Goal: Transaction & Acquisition: Purchase product/service

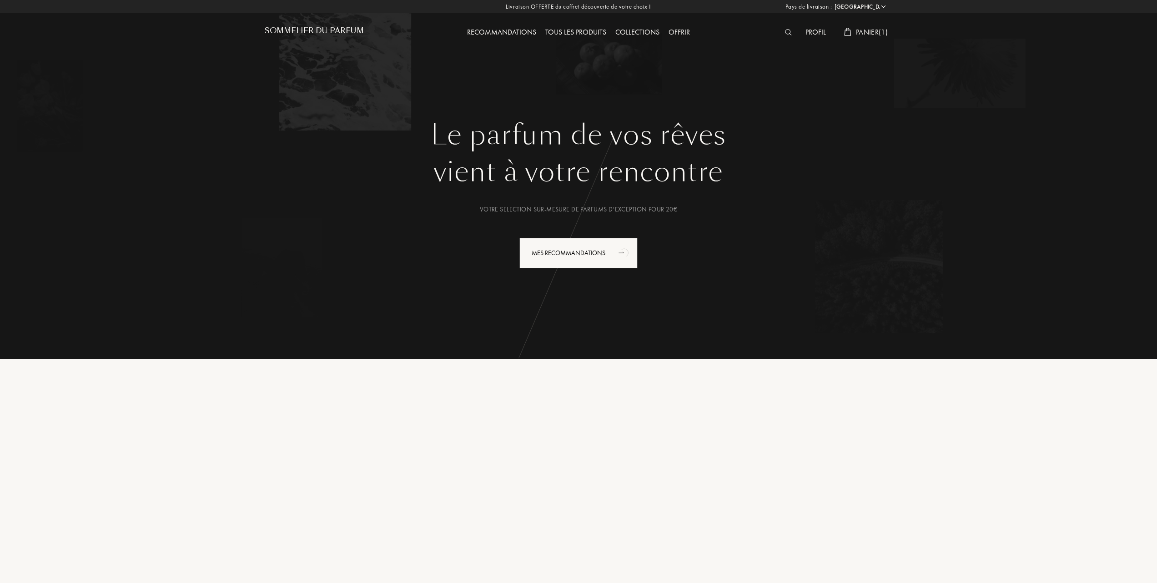
select select "FR"
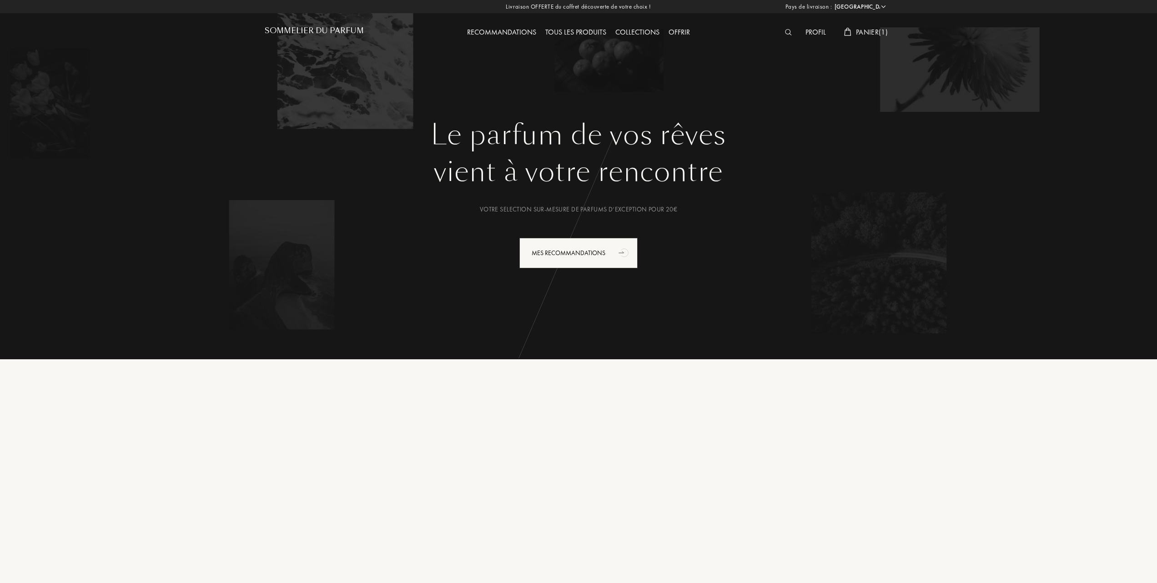
click at [869, 27] on div "Panier ( 1 )" at bounding box center [866, 33] width 53 height 12
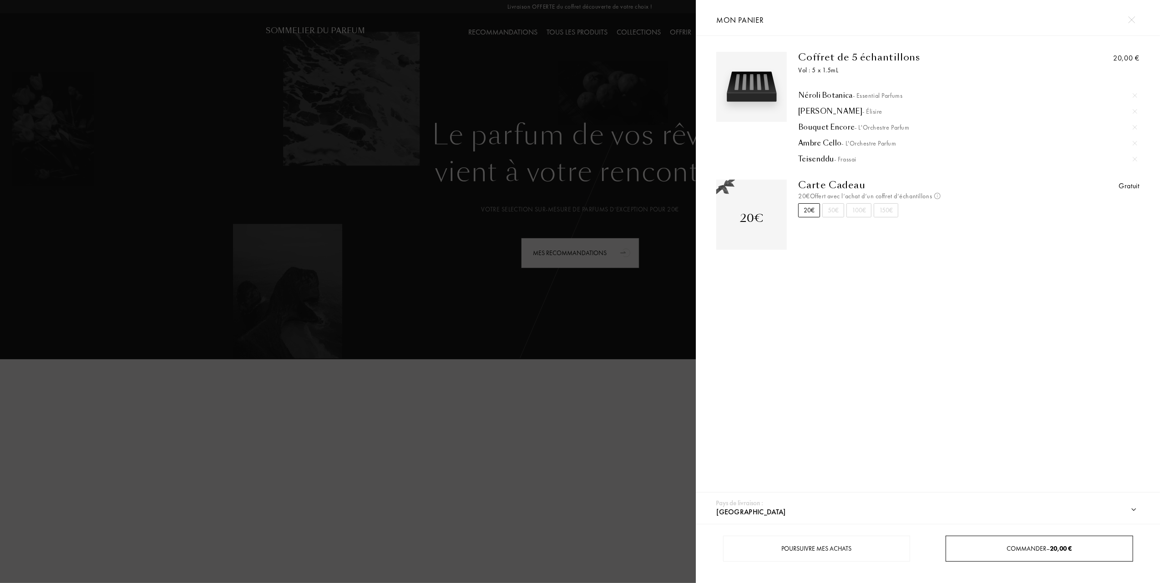
click at [1032, 546] on span "Commander – 20,00 €" at bounding box center [1039, 549] width 65 height 8
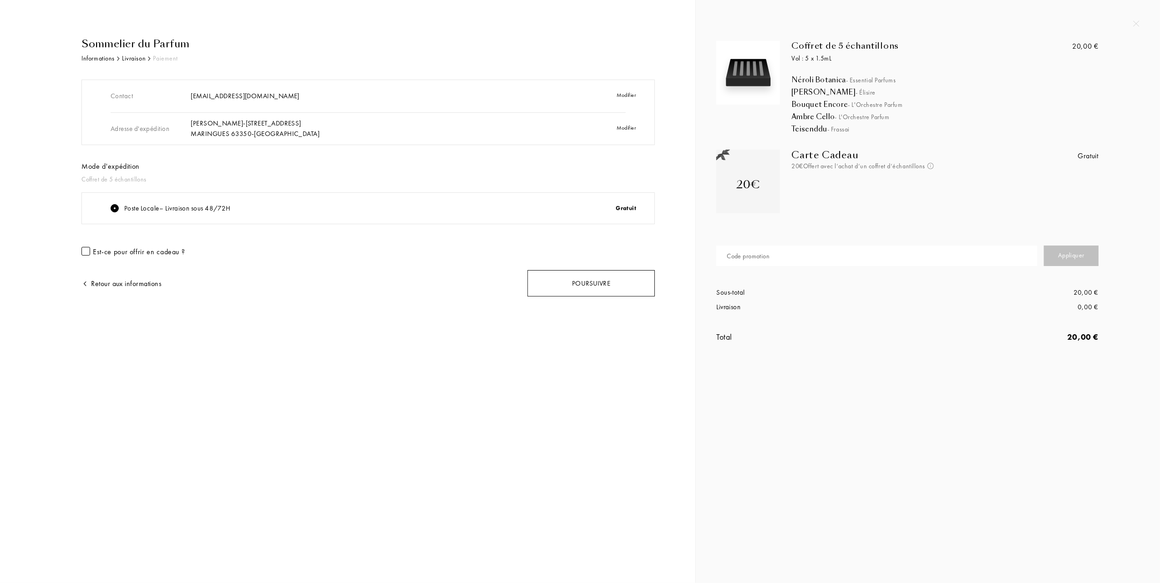
click at [581, 280] on div "Poursuivre" at bounding box center [590, 283] width 127 height 27
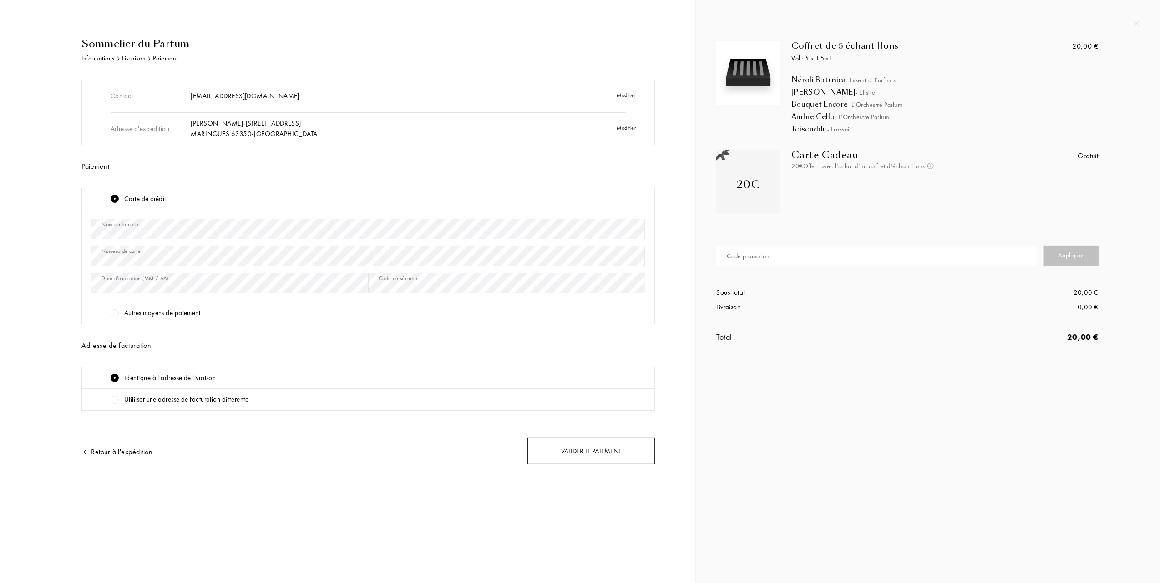
click at [610, 452] on div "Valider le paiement" at bounding box center [590, 451] width 127 height 27
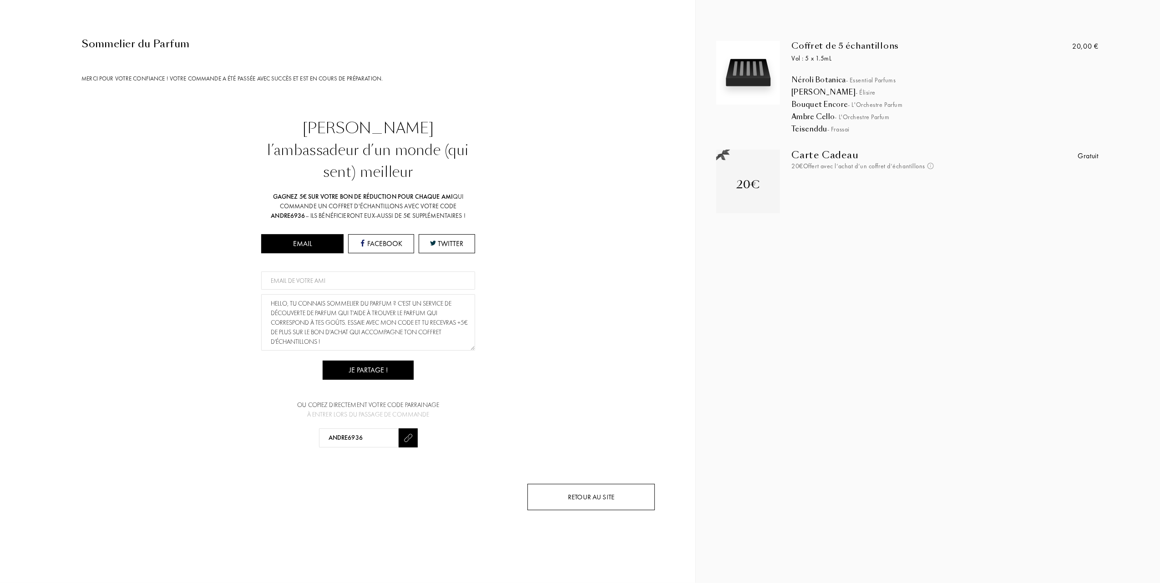
click at [590, 484] on div "Retour au site" at bounding box center [590, 497] width 127 height 27
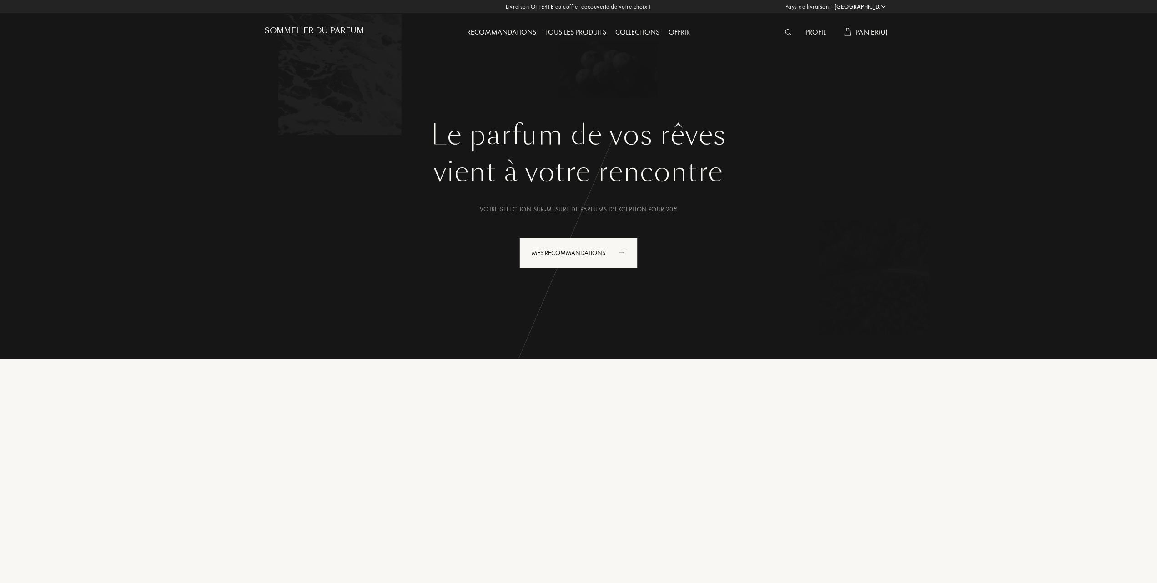
select select "FR"
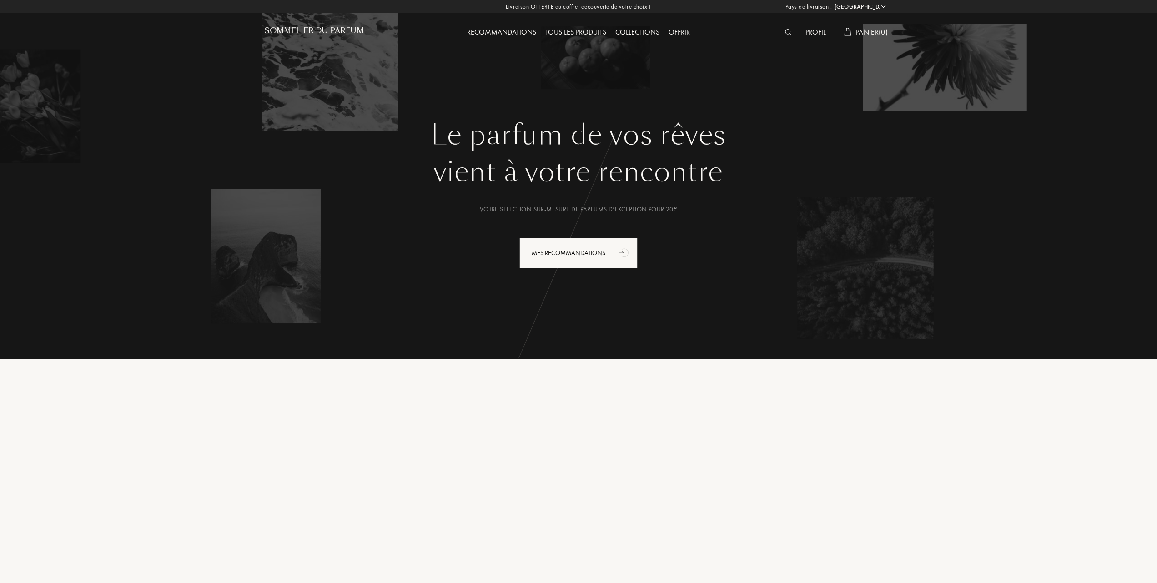
click at [320, 25] on div "Sommelier du Parfum" at bounding box center [343, 25] width 157 height 50
click at [325, 32] on h1 "Sommelier du Parfum" at bounding box center [314, 30] width 99 height 9
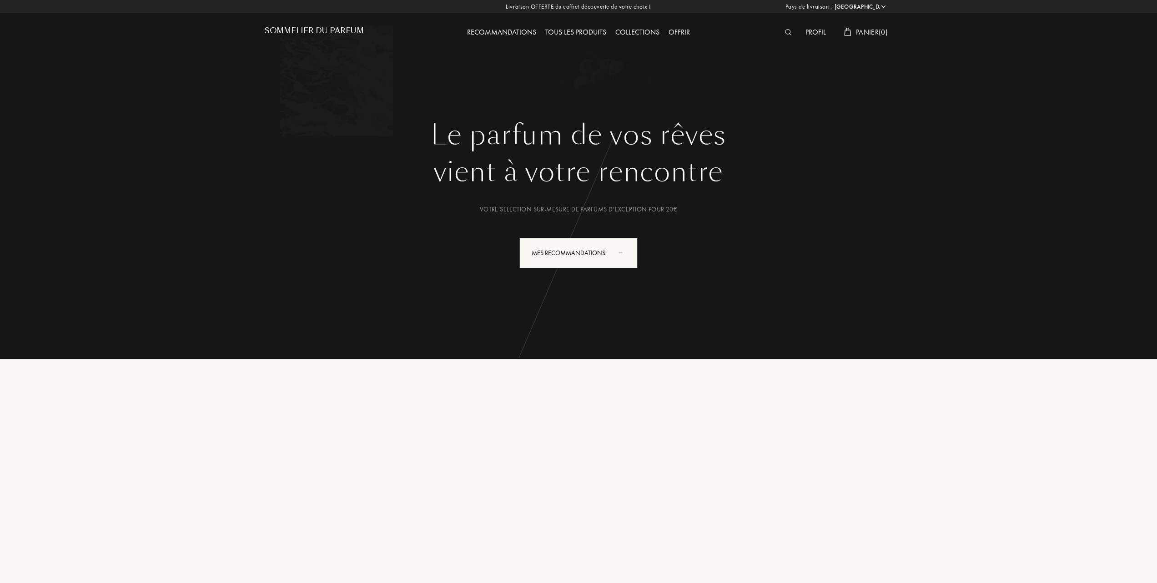
select select "FR"
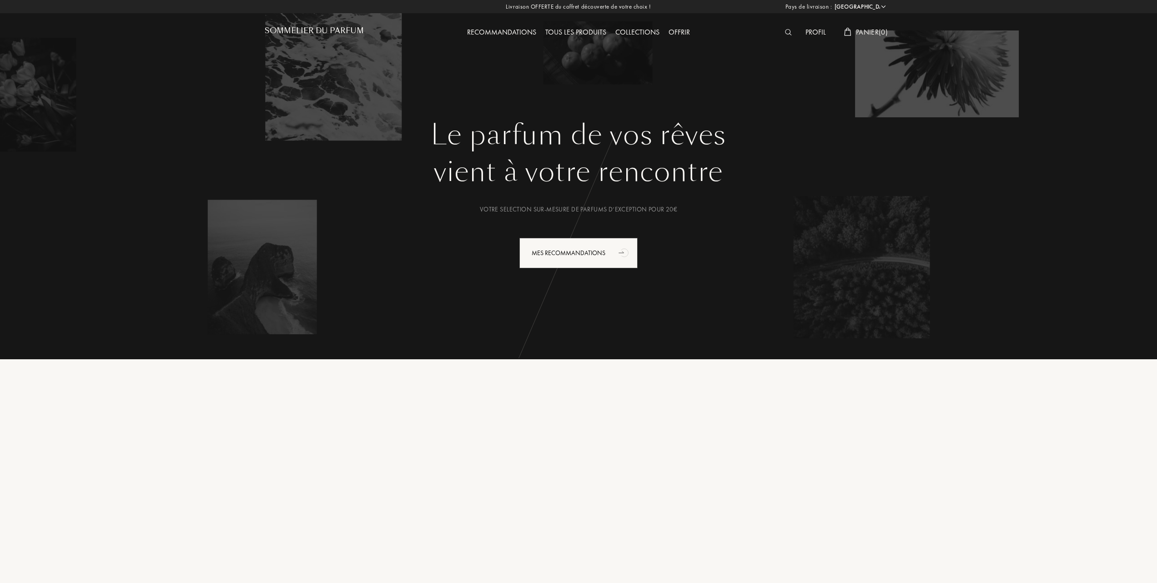
click at [317, 24] on div "Sommelier du Parfum" at bounding box center [343, 25] width 157 height 50
click at [313, 32] on h1 "Sommelier du Parfum" at bounding box center [314, 30] width 99 height 9
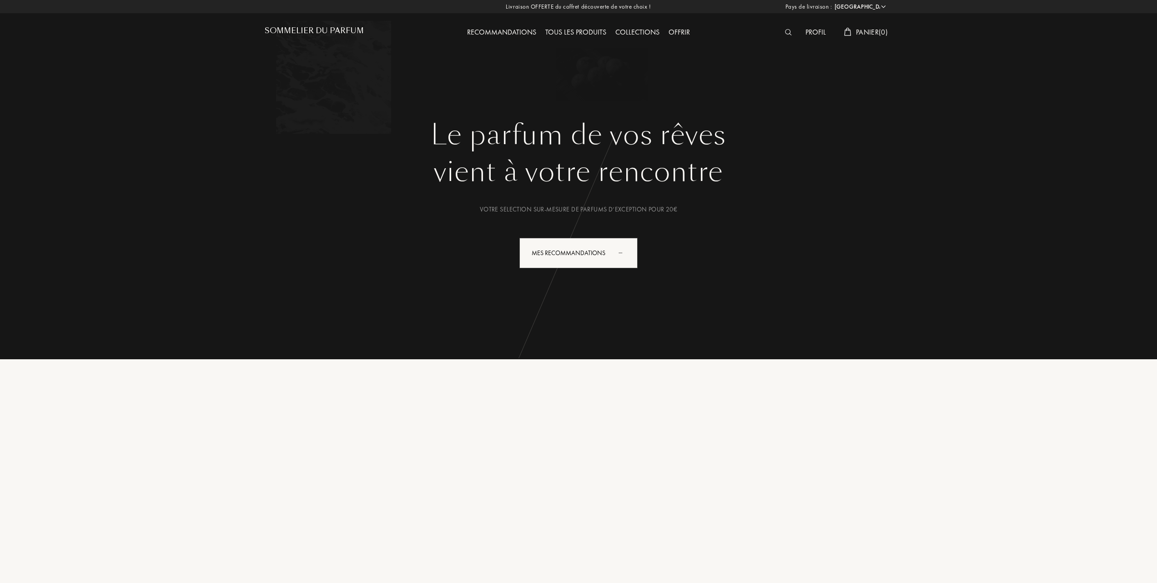
select select "FR"
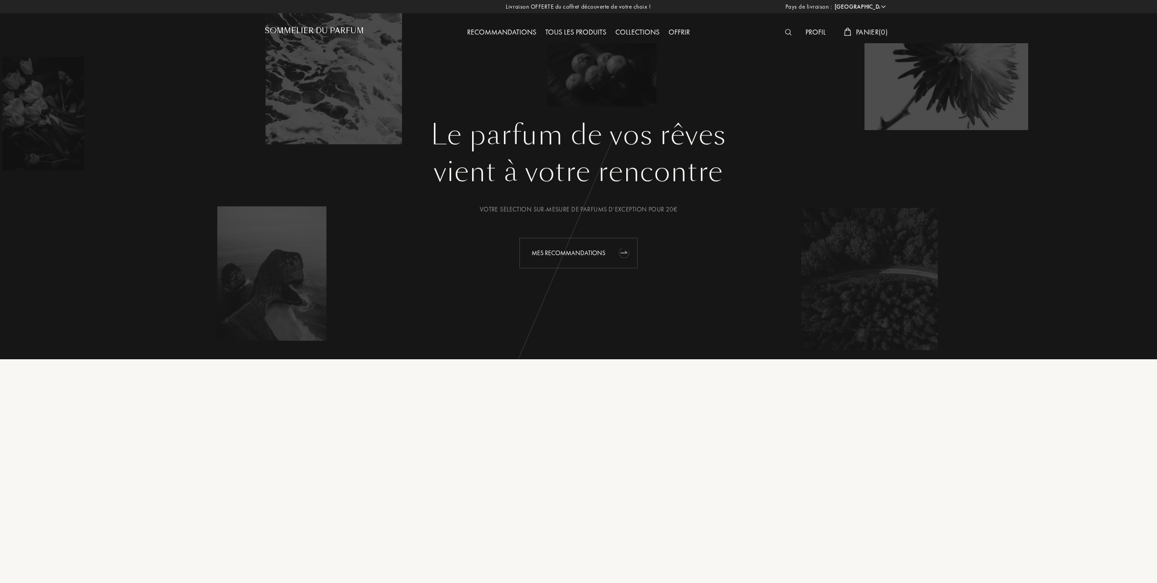
click at [535, 250] on div "Mes Recommandations" at bounding box center [578, 253] width 118 height 30
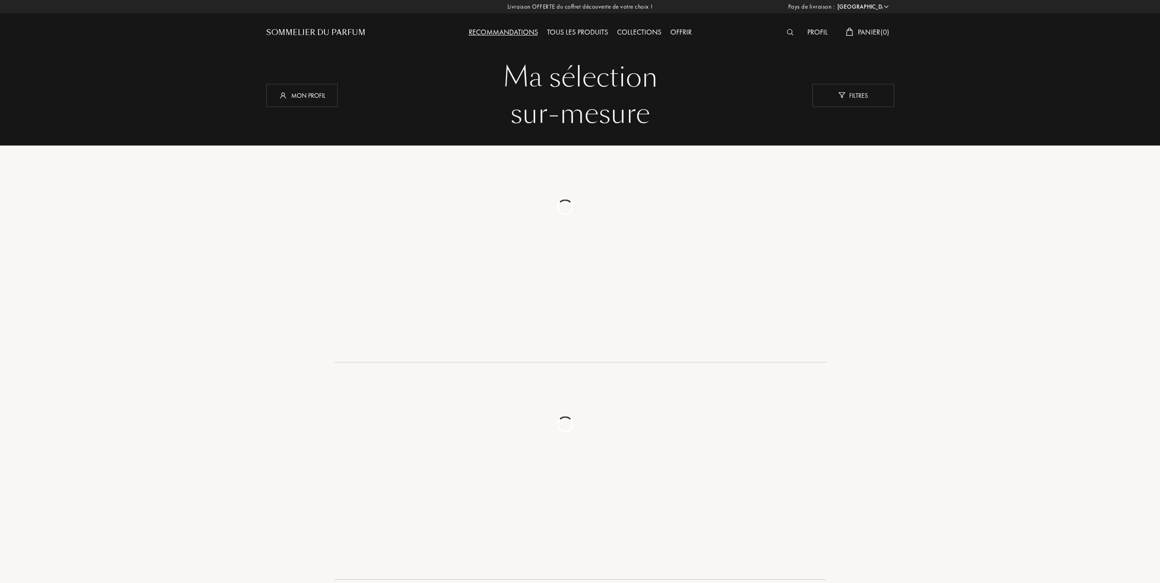
select select "FR"
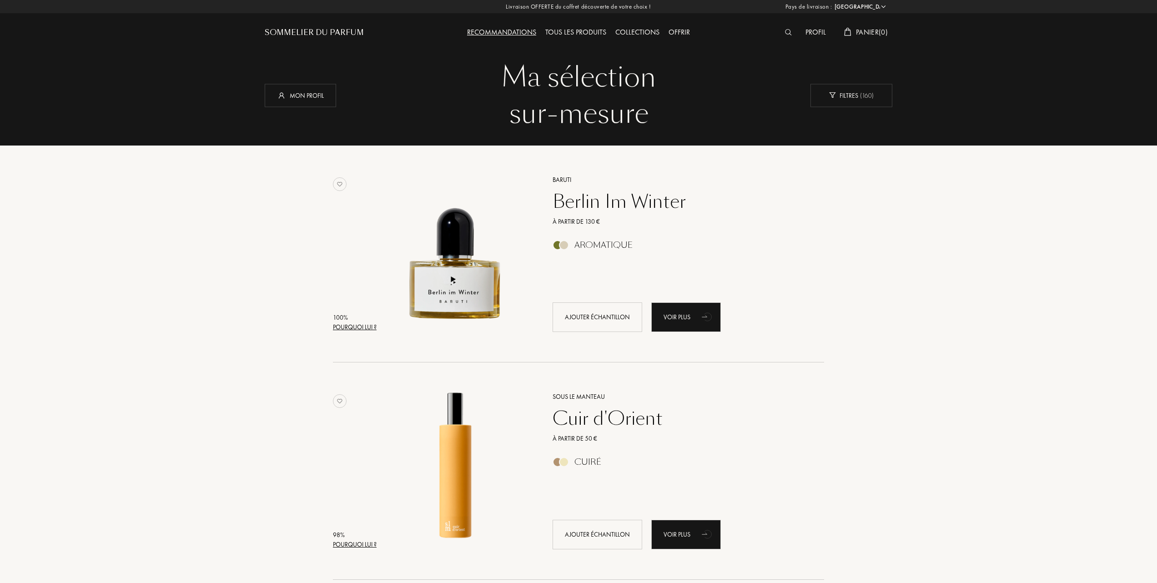
click at [342, 33] on div "Sommelier du Parfum" at bounding box center [314, 32] width 99 height 11
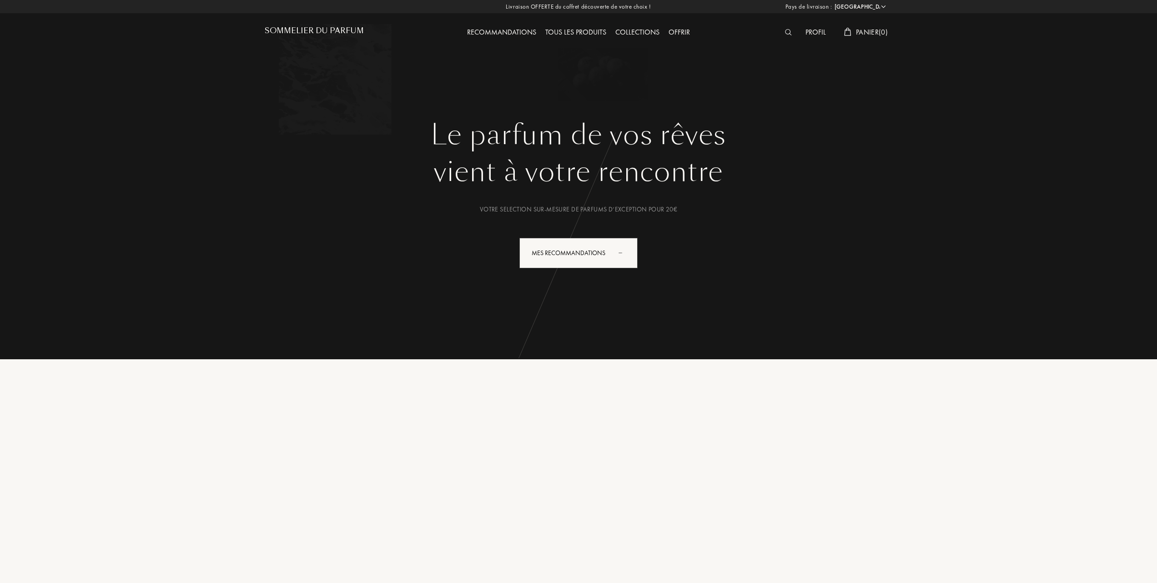
select select "FR"
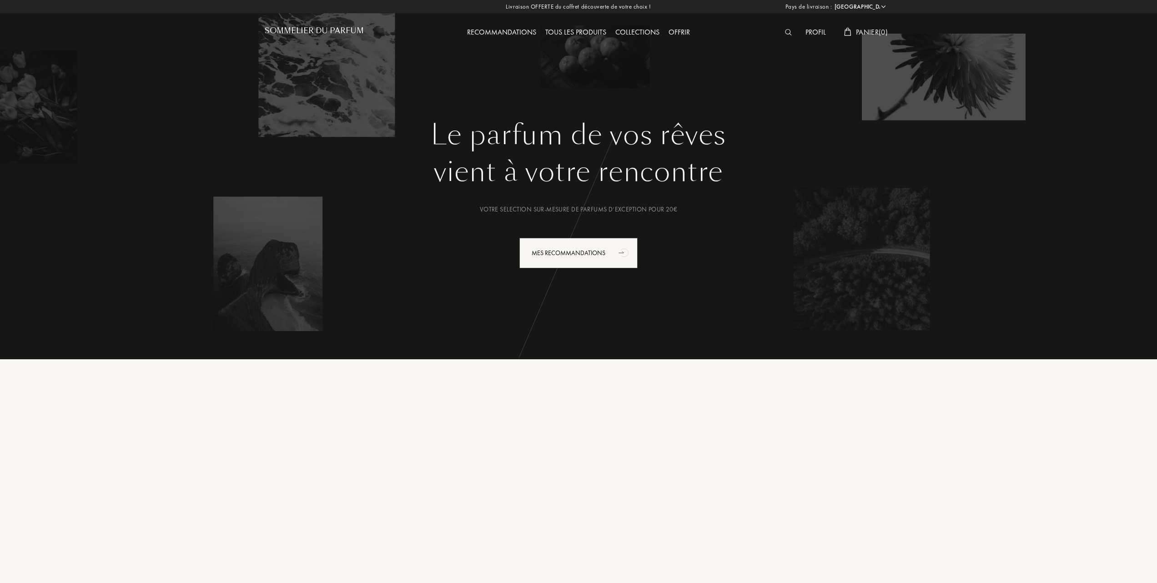
click at [346, 27] on h1 "Sommelier du Parfum" at bounding box center [314, 30] width 99 height 9
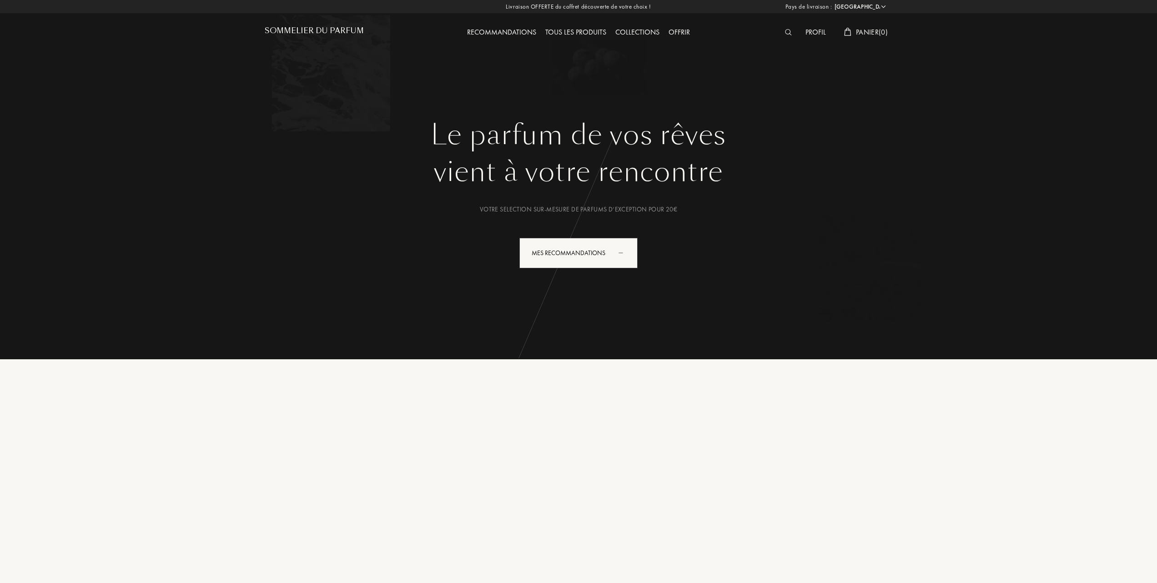
select select "FR"
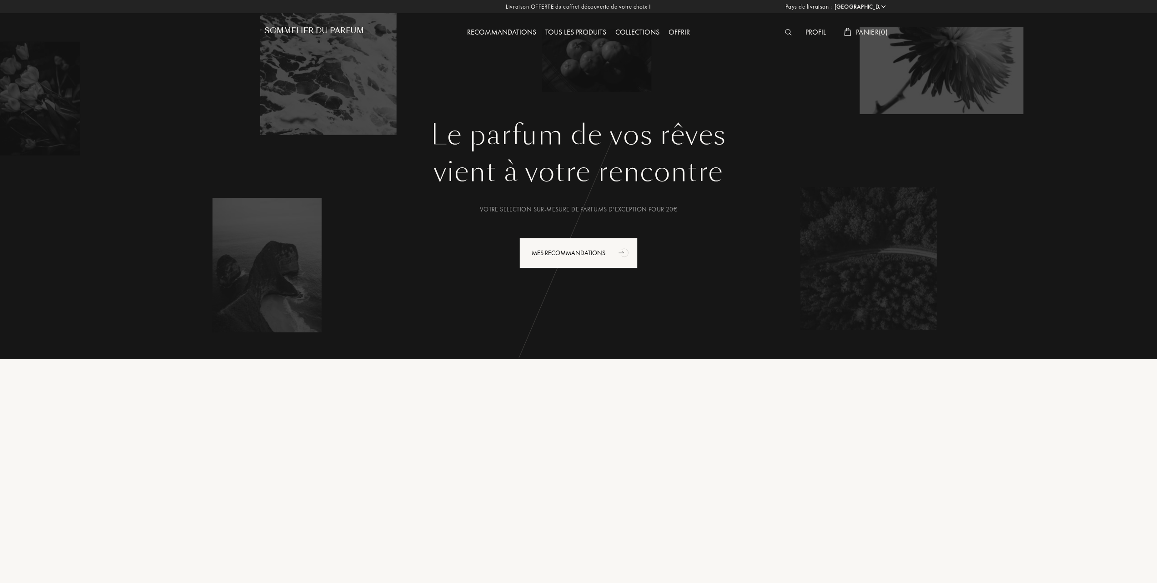
click at [340, 30] on h1 "Sommelier du Parfum" at bounding box center [314, 30] width 99 height 9
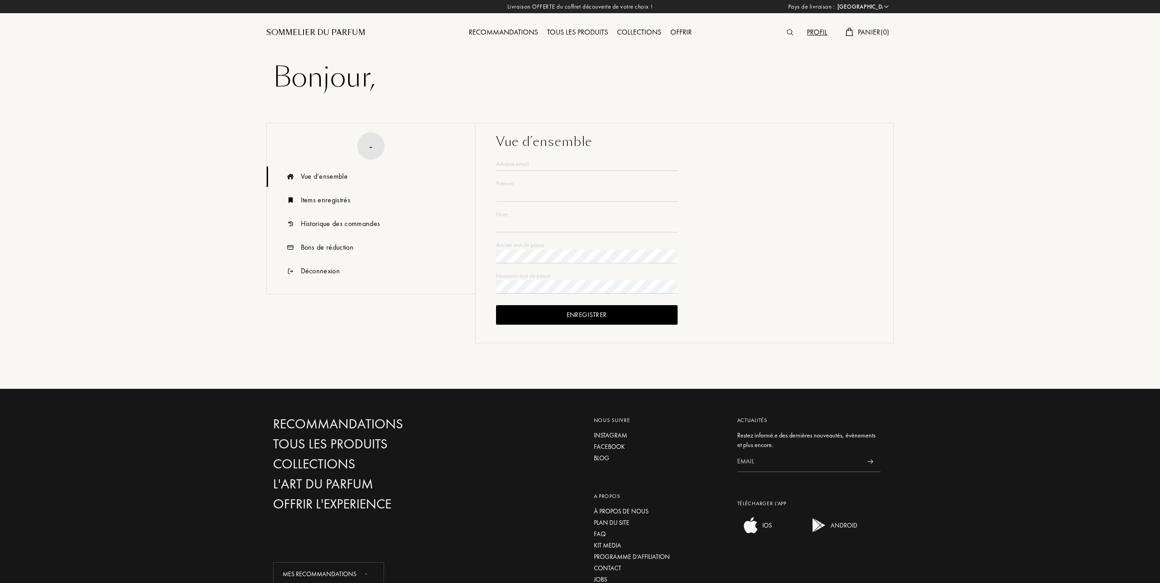
select select "FR"
type input "[PERSON_NAME]"
type input "BESSON"
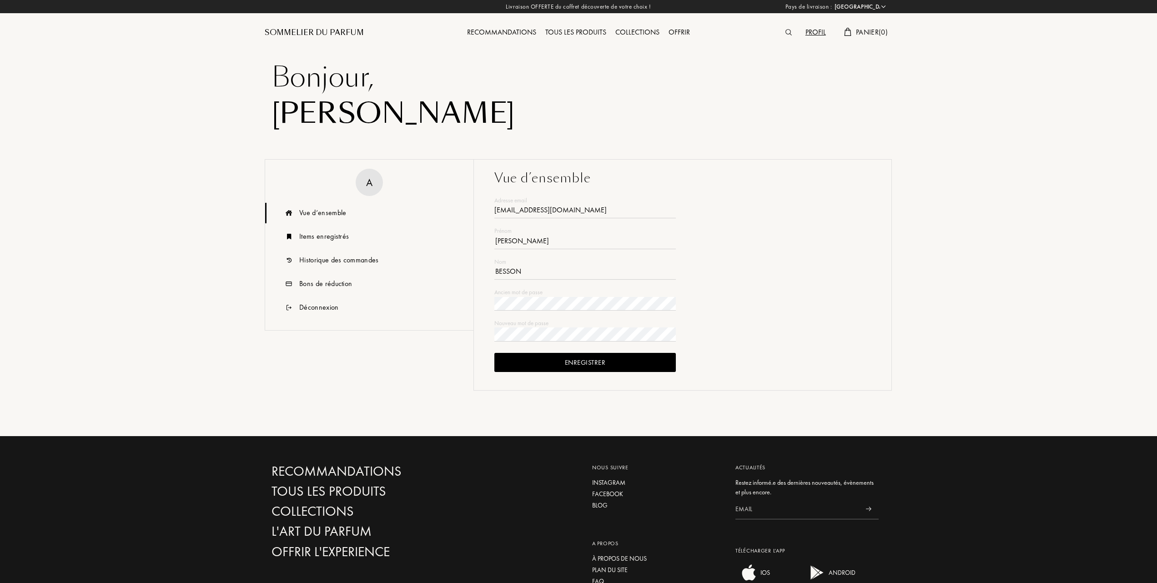
click at [332, 30] on div "Sommelier du Parfum" at bounding box center [314, 32] width 99 height 11
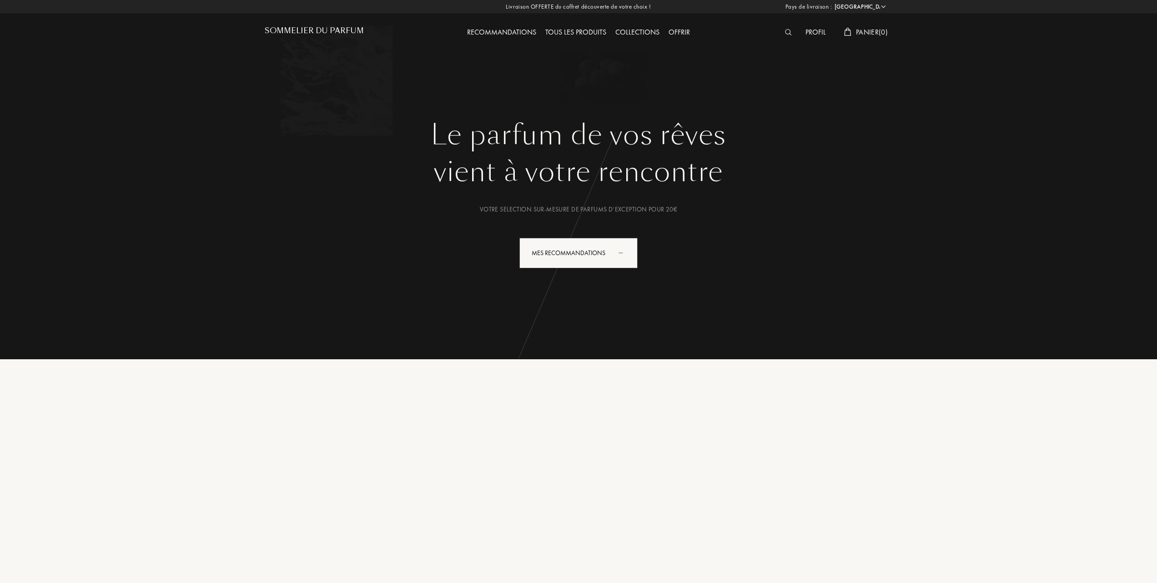
select select "FR"
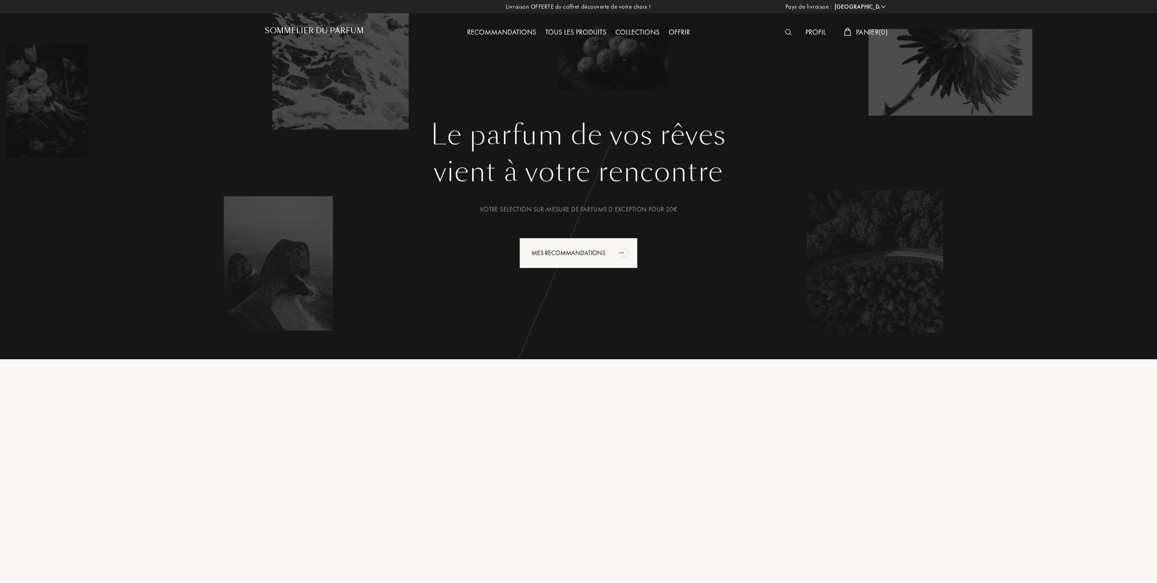
click at [808, 33] on div "Profil" at bounding box center [816, 33] width 30 height 12
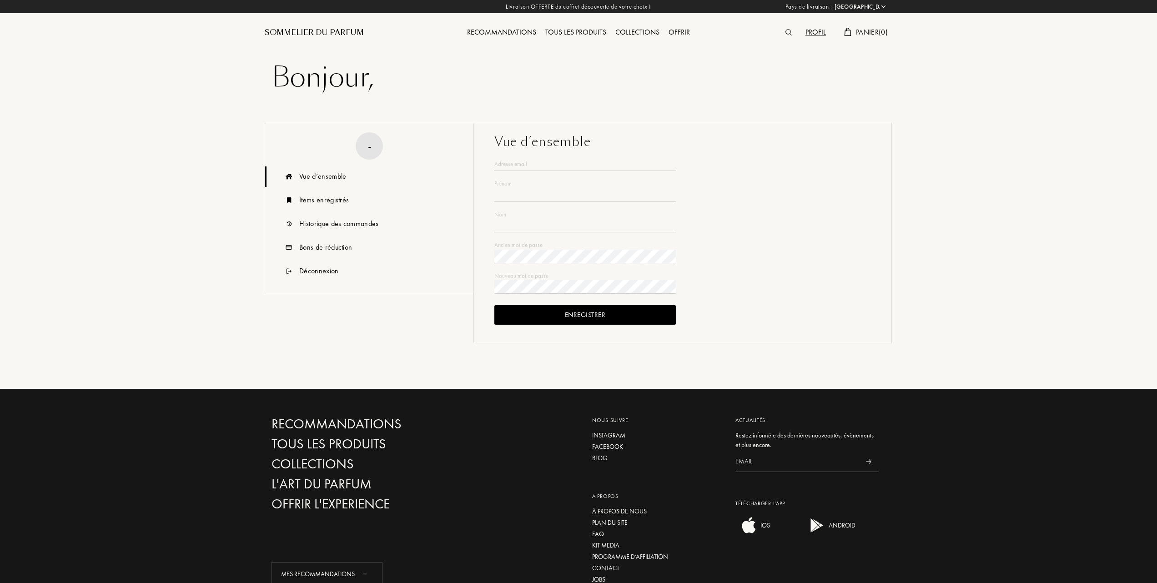
select select "FR"
type input "[PERSON_NAME]"
type input "BESSON"
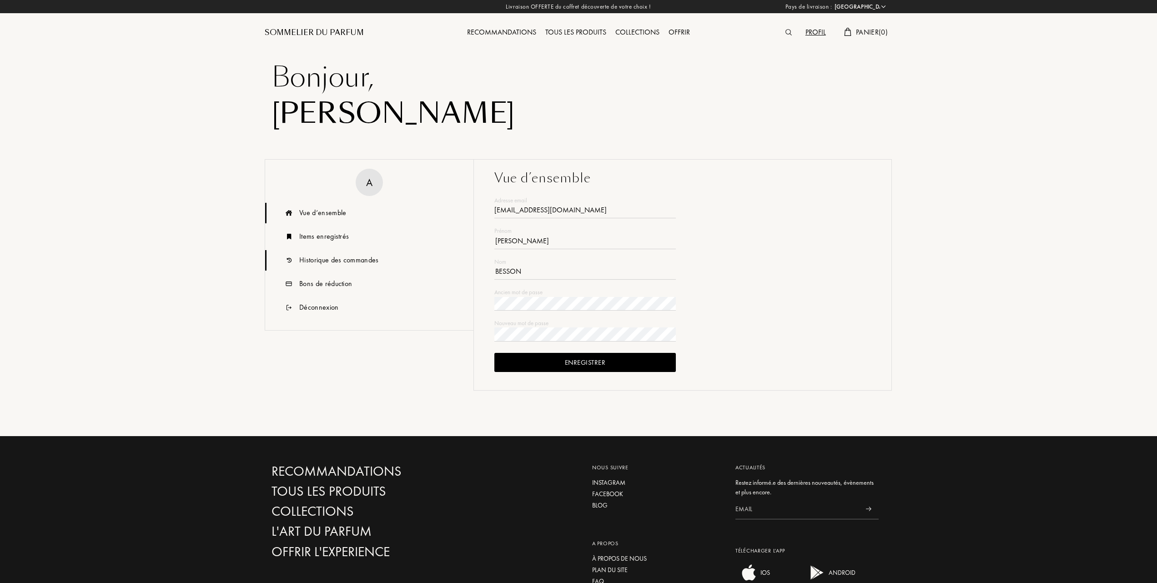
click at [328, 257] on div "Historique des commandes" at bounding box center [339, 260] width 80 height 11
